Goal: Task Accomplishment & Management: Use online tool/utility

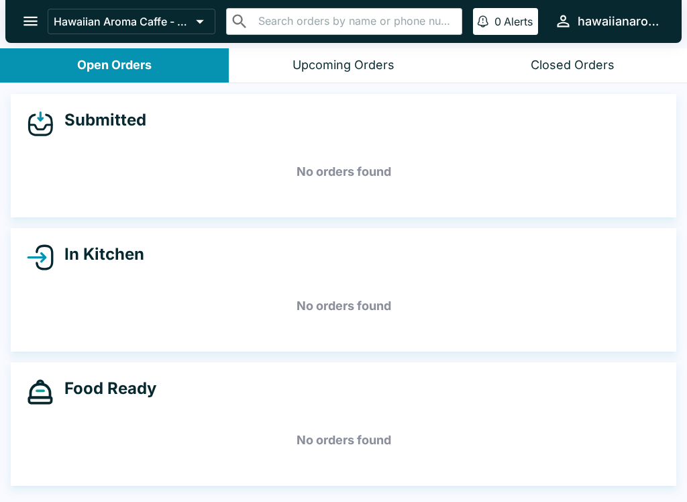
click at [24, 17] on icon "open drawer" at bounding box center [30, 21] width 14 height 9
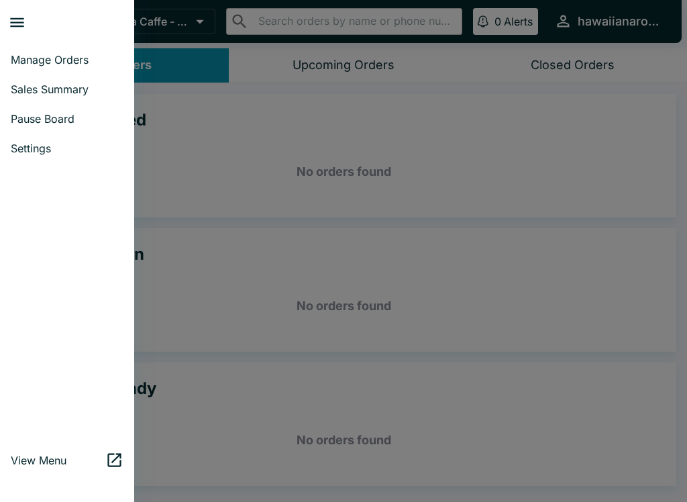
click at [64, 89] on span "Sales Summary" at bounding box center [67, 89] width 113 height 13
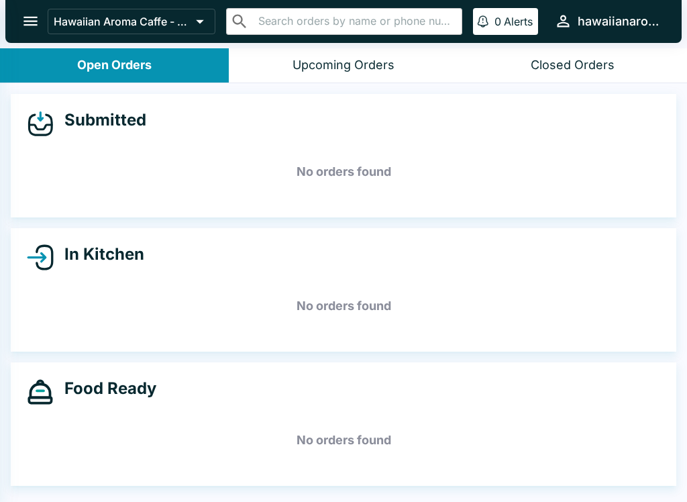
select select "03:00"
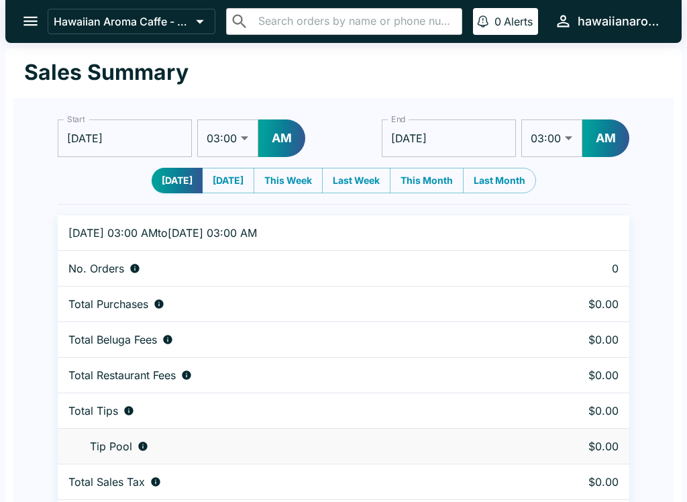
click at [507, 16] on p "Alerts" at bounding box center [518, 21] width 29 height 13
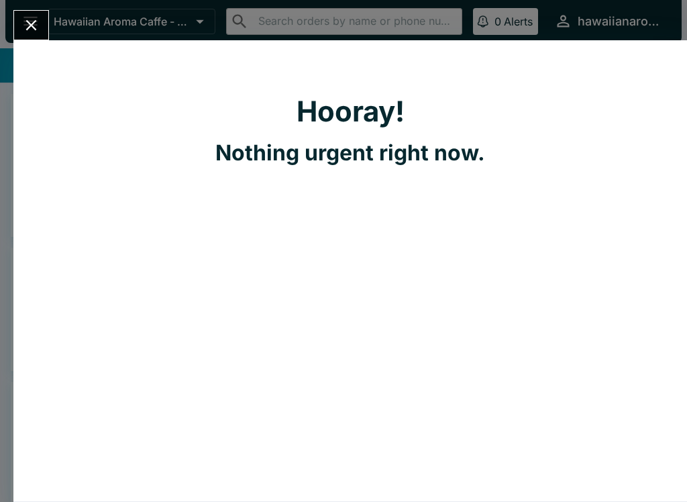
click at [27, 17] on icon "Close" at bounding box center [31, 25] width 18 height 18
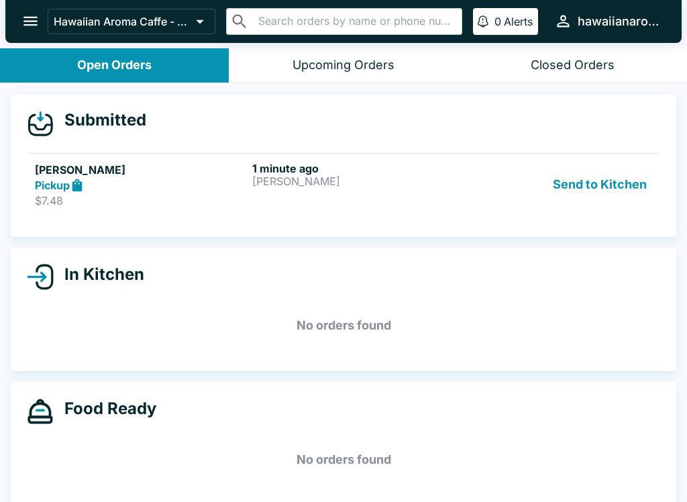
click at [307, 169] on h6 "1 minute ago" at bounding box center [358, 168] width 212 height 13
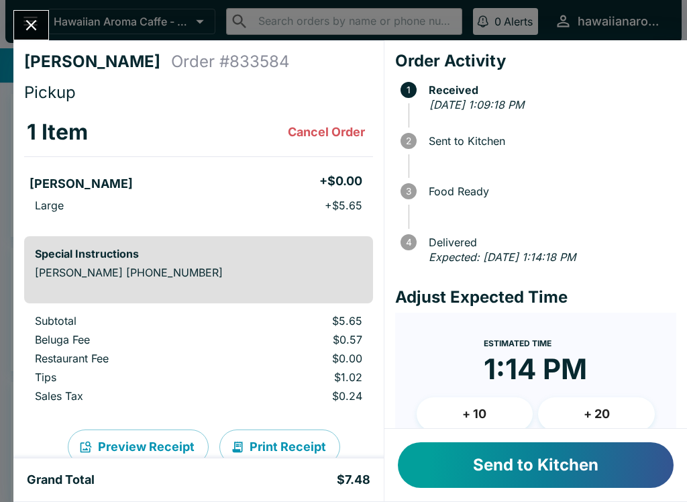
click at [545, 471] on button "Send to Kitchen" at bounding box center [536, 465] width 276 height 46
